Goal: Answer question/provide support: Share knowledge or assist other users

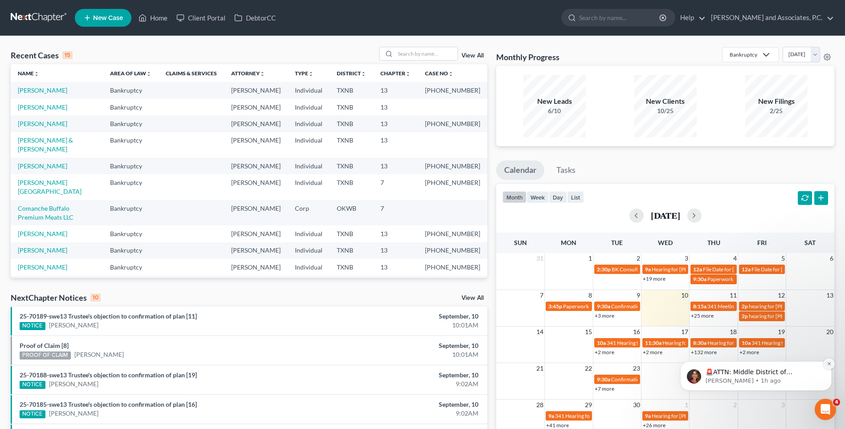
click at [829, 367] on button "Dismiss notification" at bounding box center [829, 364] width 12 height 12
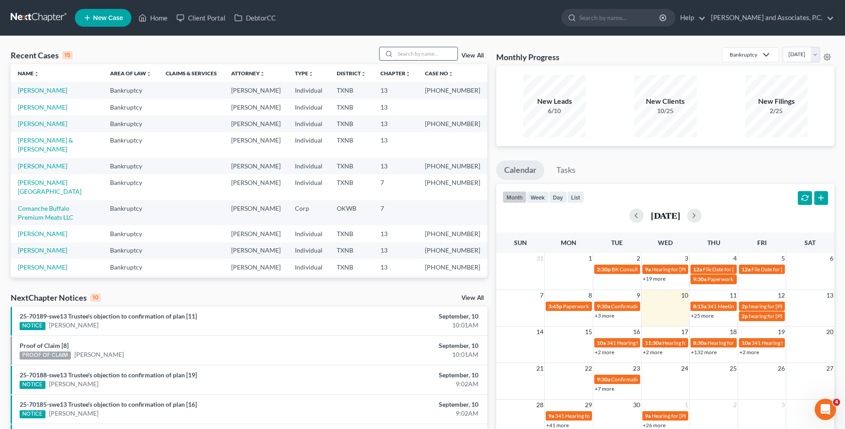
click at [405, 55] on input "search" at bounding box center [426, 53] width 62 height 13
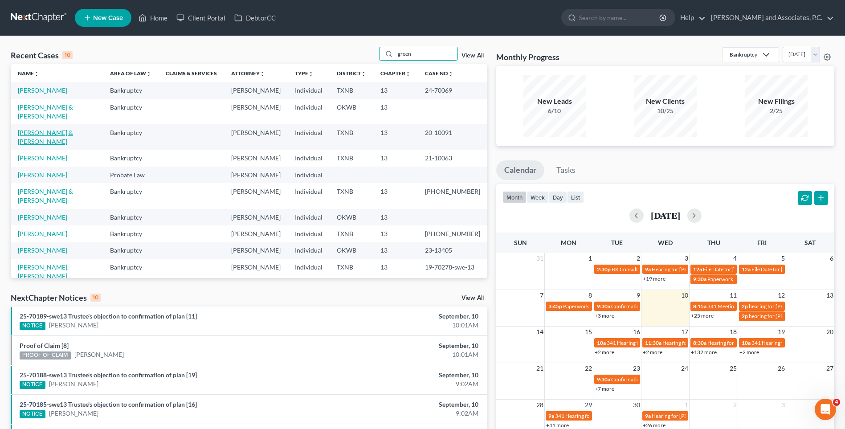
type input "green"
click at [73, 129] on link "[PERSON_NAME] & [PERSON_NAME]" at bounding box center [45, 137] width 55 height 16
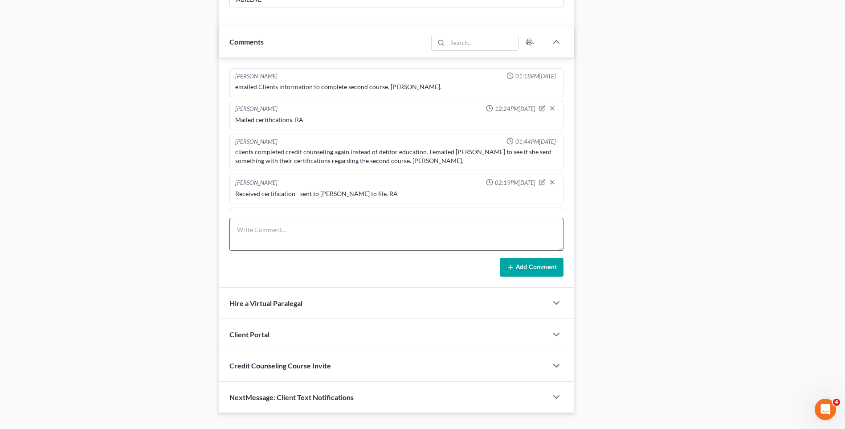
scroll to position [58, 0]
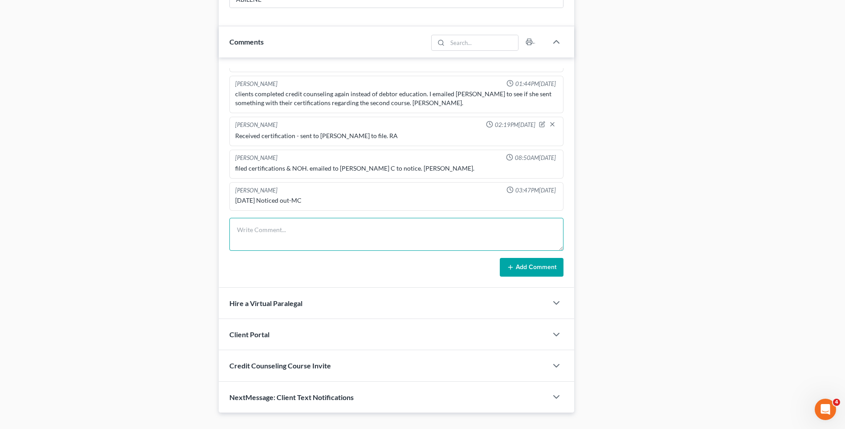
click at [277, 237] on textarea at bounding box center [396, 234] width 334 height 33
type textarea "Noticed creditors. Mailed filed copy of certification and final letter to clien…"
click at [521, 262] on button "Add Comment" at bounding box center [532, 267] width 64 height 19
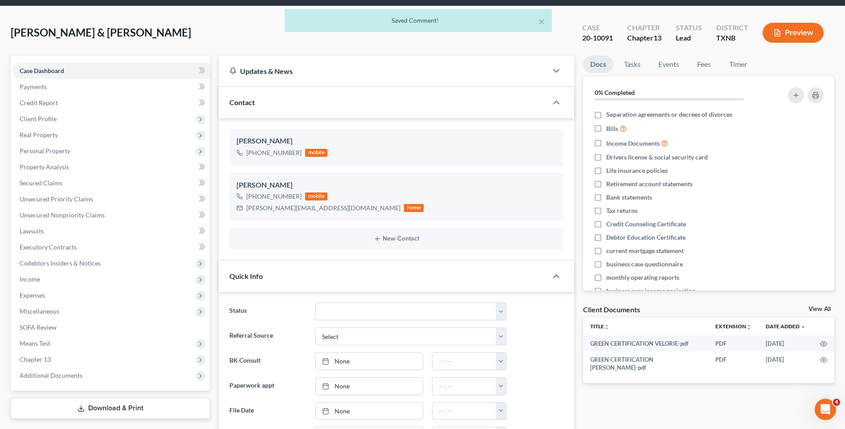
scroll to position [0, 0]
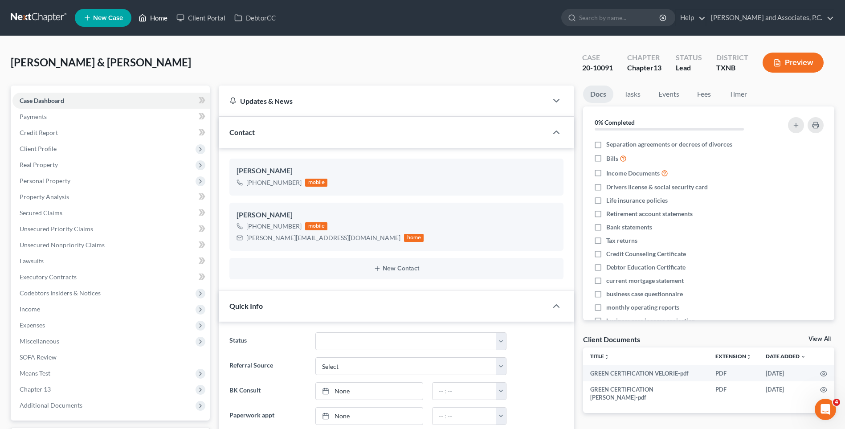
click at [158, 19] on link "Home" at bounding box center [153, 18] width 38 height 16
